Goal: Obtain resource: Obtain resource

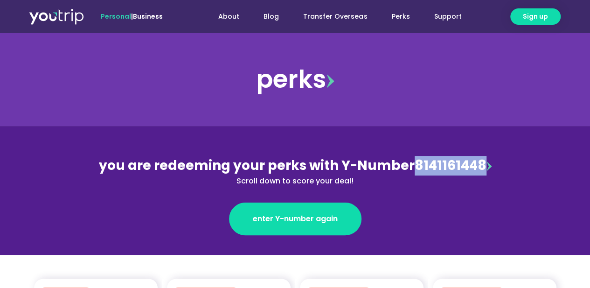
drag, startPoint x: 412, startPoint y: 167, endPoint x: 480, endPoint y: 166, distance: 67.2
click at [480, 166] on div "you are redeeming your perks with Y-Number 8141161448 Scroll down to score your…" at bounding box center [295, 171] width 405 height 31
copy div "8141161448"
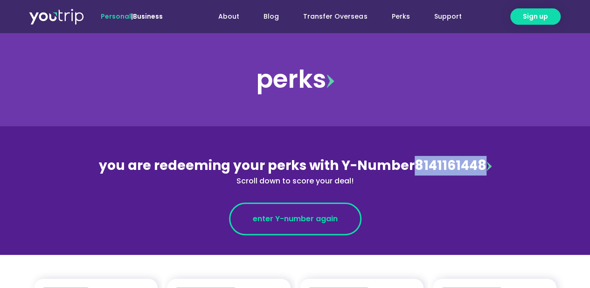
click at [320, 222] on span "enter Y-number again" at bounding box center [295, 218] width 85 height 11
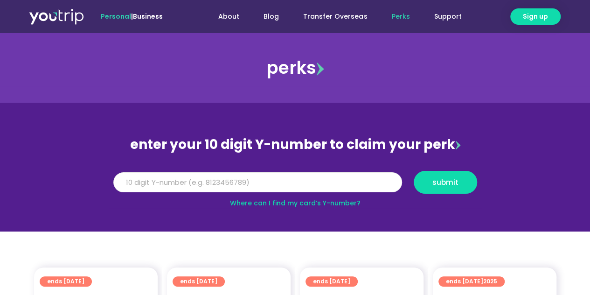
click at [263, 183] on input "Y Number" at bounding box center [257, 182] width 289 height 21
paste input "8141161448"
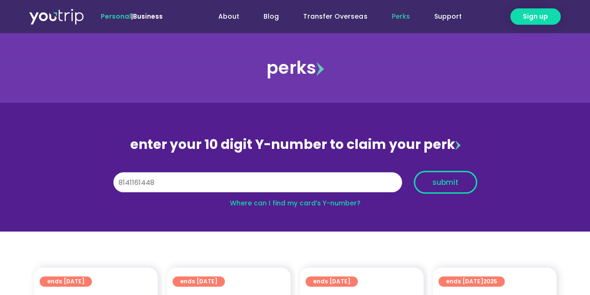
type input "8141161448"
click at [451, 184] on span "submit" at bounding box center [445, 182] width 26 height 7
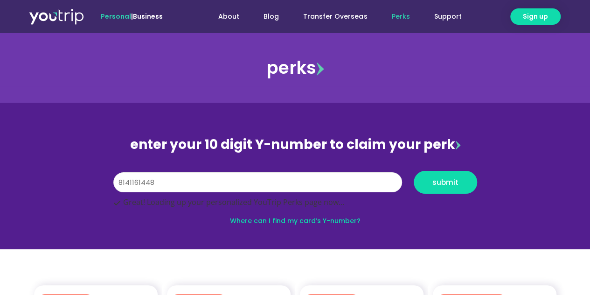
click at [271, 186] on input "8141161448" at bounding box center [257, 182] width 289 height 21
paste input "8141161448"
type input "8141161448"
click at [414, 171] on button "submit" at bounding box center [445, 182] width 63 height 23
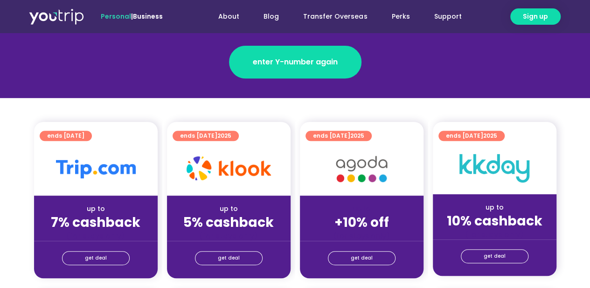
scroll to position [202, 0]
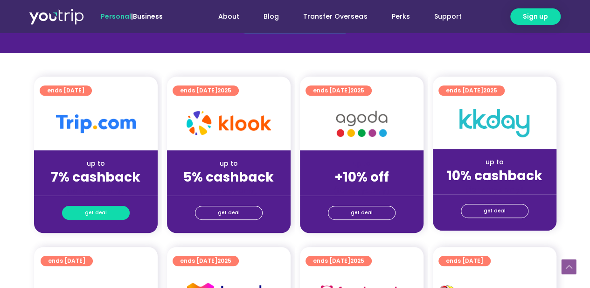
click at [94, 206] on span "get deal" at bounding box center [96, 212] width 22 height 13
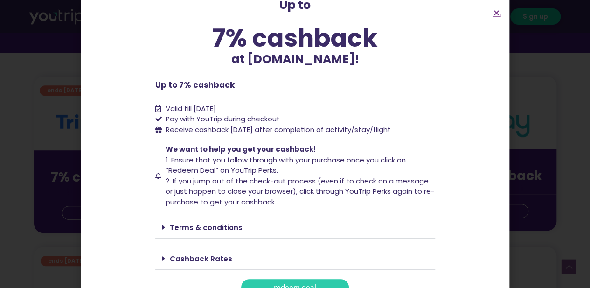
scroll to position [68, 0]
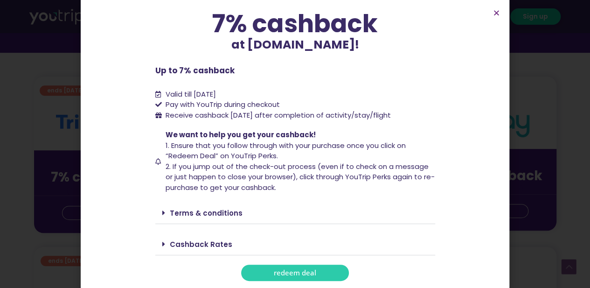
click at [295, 272] on span "redeem deal" at bounding box center [295, 272] width 42 height 7
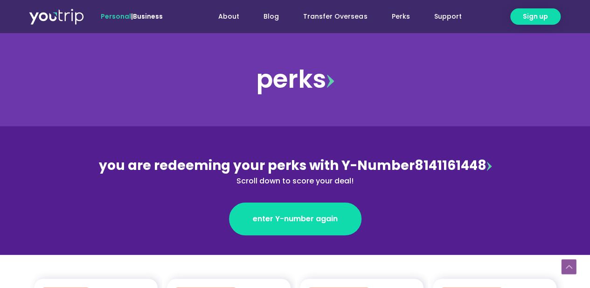
scroll to position [202, 0]
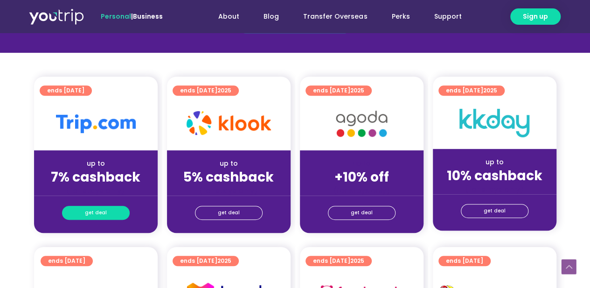
click at [95, 213] on span "get deal" at bounding box center [96, 212] width 22 height 13
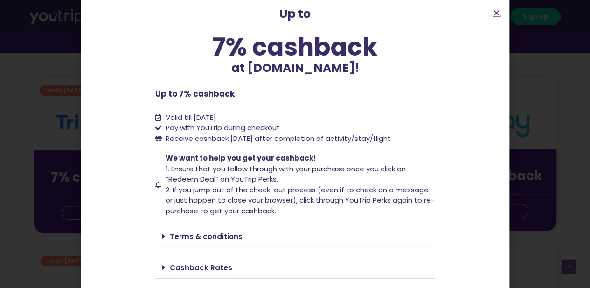
scroll to position [68, 0]
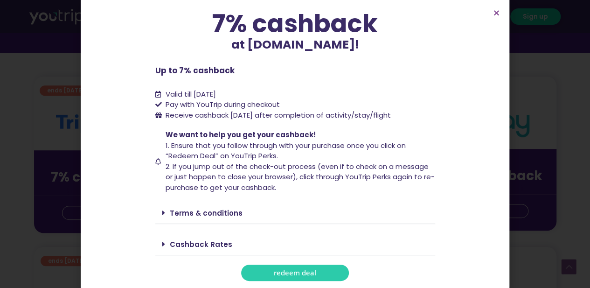
click at [280, 272] on span "redeem deal" at bounding box center [295, 272] width 42 height 7
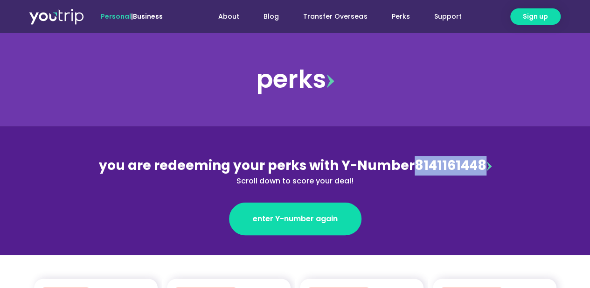
drag, startPoint x: 413, startPoint y: 167, endPoint x: 479, endPoint y: 165, distance: 65.3
click at [479, 165] on div "you are redeeming your perks with Y-Number 8141161448 Scroll down to score your…" at bounding box center [295, 171] width 405 height 31
copy div "8141161448"
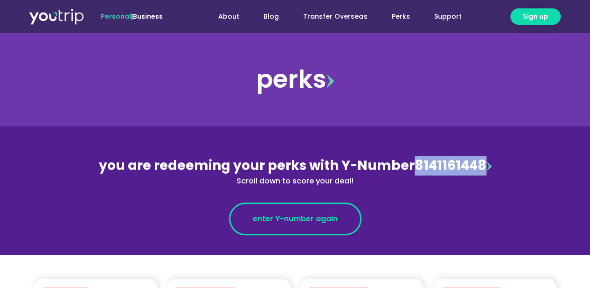
click at [317, 226] on link "enter Y-number again" at bounding box center [295, 218] width 132 height 33
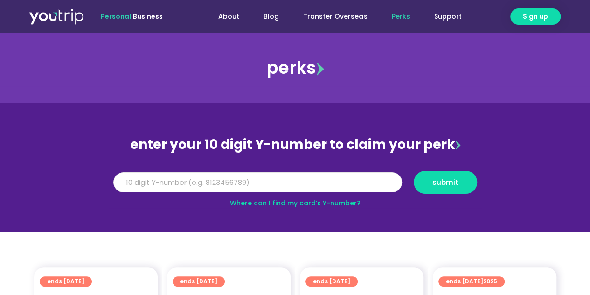
click at [298, 188] on input "Y Number" at bounding box center [257, 182] width 289 height 21
paste input "8141161448"
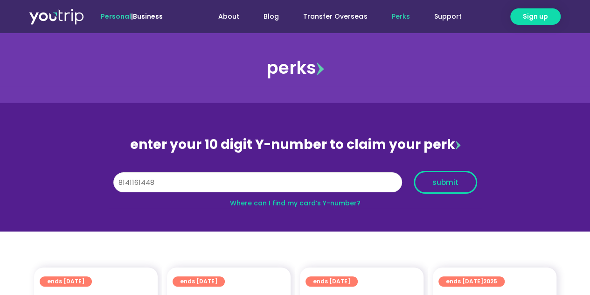
type input "8141161448"
click at [419, 182] on button "submit" at bounding box center [445, 182] width 63 height 23
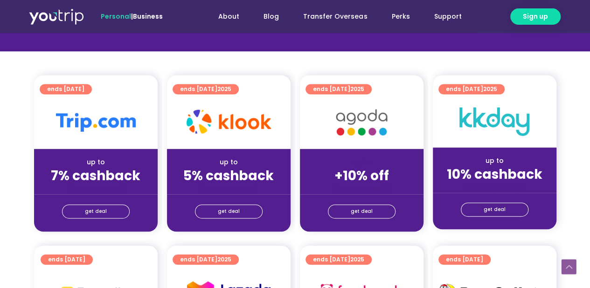
scroll to position [202, 0]
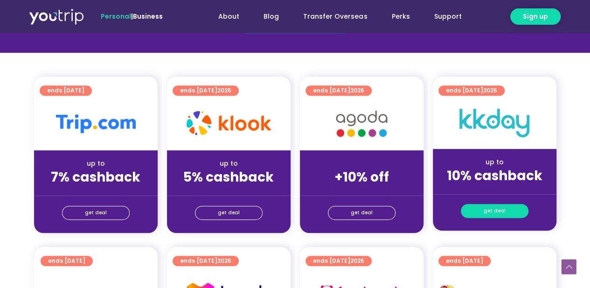
click at [501, 211] on span "get deal" at bounding box center [495, 210] width 22 height 13
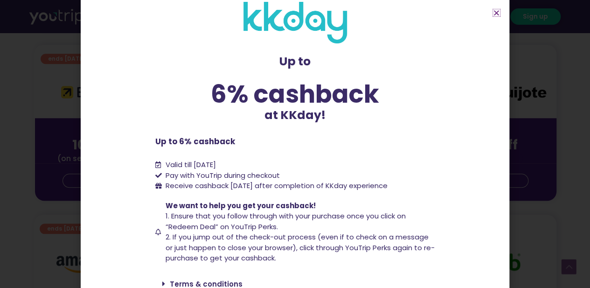
scroll to position [0, 0]
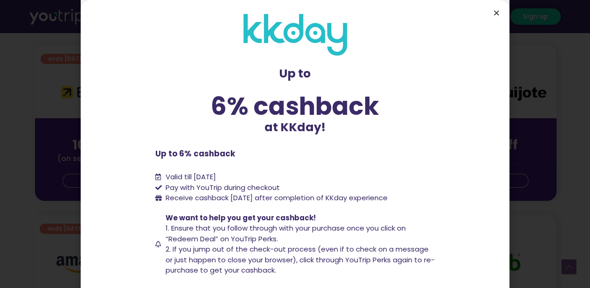
click at [496, 13] on icon "Close" at bounding box center [496, 12] width 7 height 7
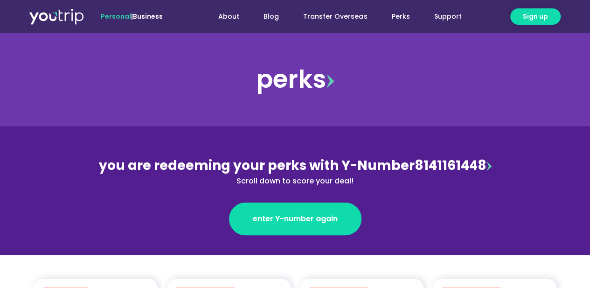
scroll to position [202, 0]
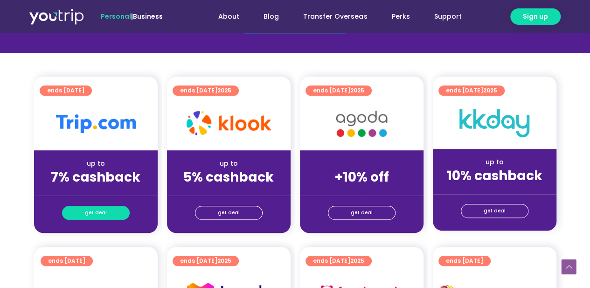
click at [107, 216] on link "get deal" at bounding box center [96, 213] width 68 height 14
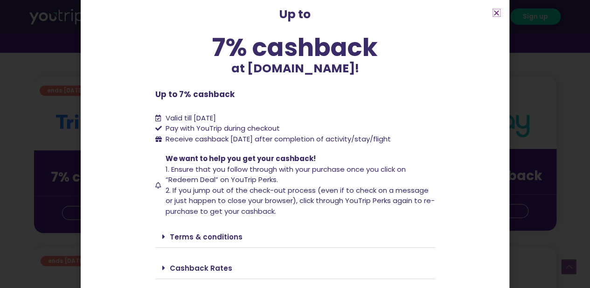
scroll to position [68, 0]
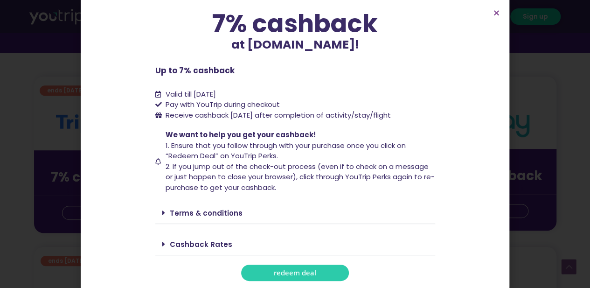
click at [195, 241] on link "Cashback Rates" at bounding box center [201, 244] width 63 height 10
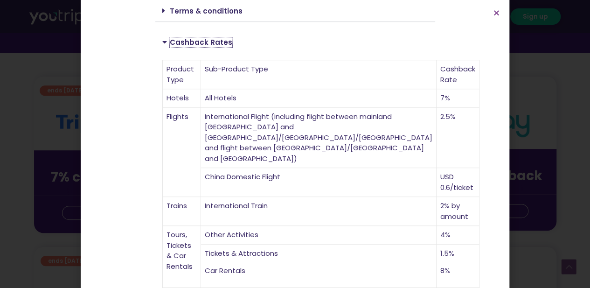
scroll to position [373, 0]
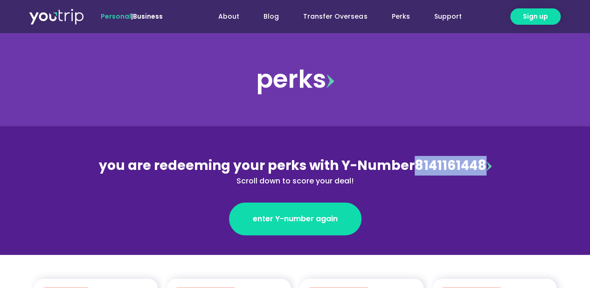
drag, startPoint x: 414, startPoint y: 168, endPoint x: 479, endPoint y: 162, distance: 64.7
click at [479, 162] on div "you are redeeming your perks with Y-Number 8141161448 Scroll down to score your…" at bounding box center [295, 171] width 405 height 31
copy div "8141161448"
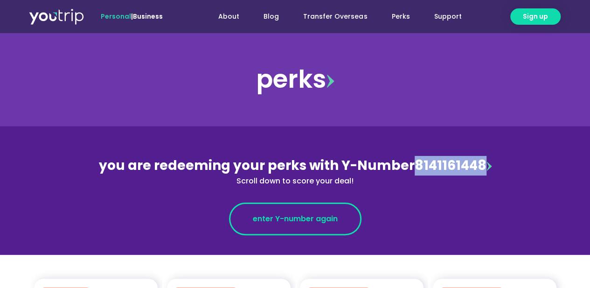
click at [317, 224] on span "enter Y-number again" at bounding box center [295, 218] width 85 height 11
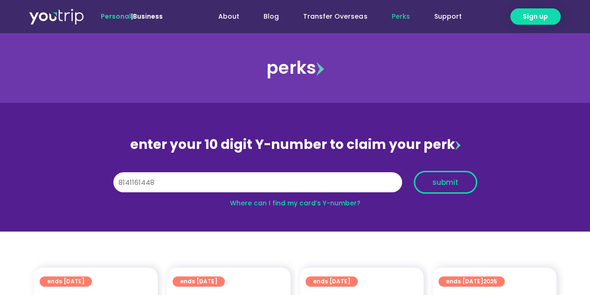
type input "8141161448"
click at [455, 179] on span "submit" at bounding box center [445, 182] width 26 height 7
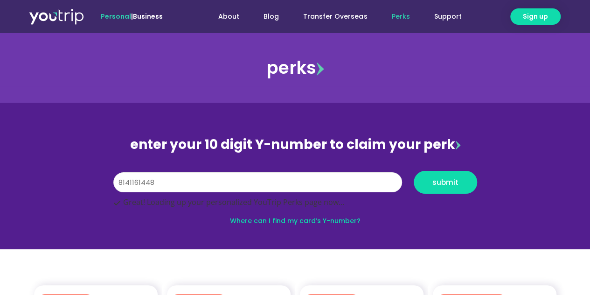
click at [357, 186] on input "8141161448" at bounding box center [257, 182] width 289 height 21
paste input "8141161448"
type input "8141161448"
click at [448, 182] on span "submit" at bounding box center [445, 182] width 26 height 7
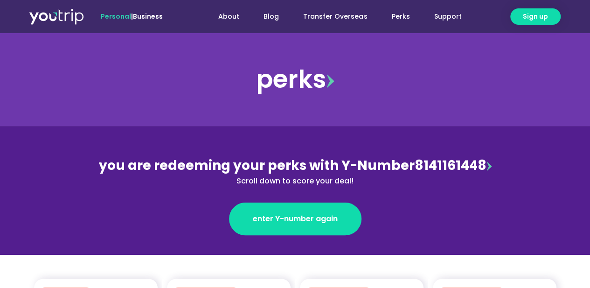
scroll to position [202, 0]
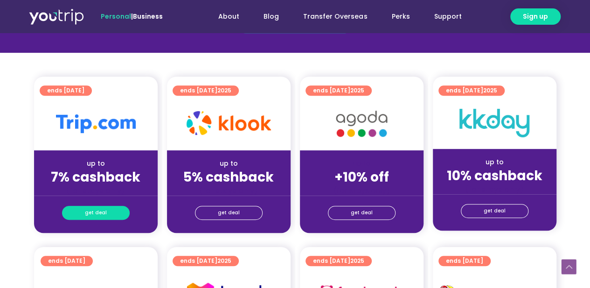
click at [103, 214] on span "get deal" at bounding box center [96, 212] width 22 height 13
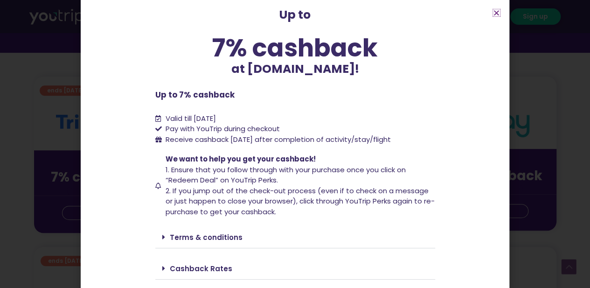
scroll to position [68, 0]
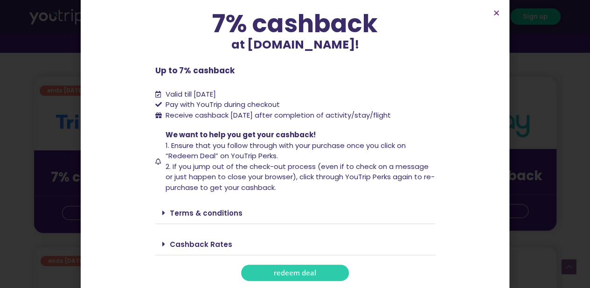
click at [290, 271] on span "redeem deal" at bounding box center [295, 272] width 42 height 7
